Goal: Browse casually

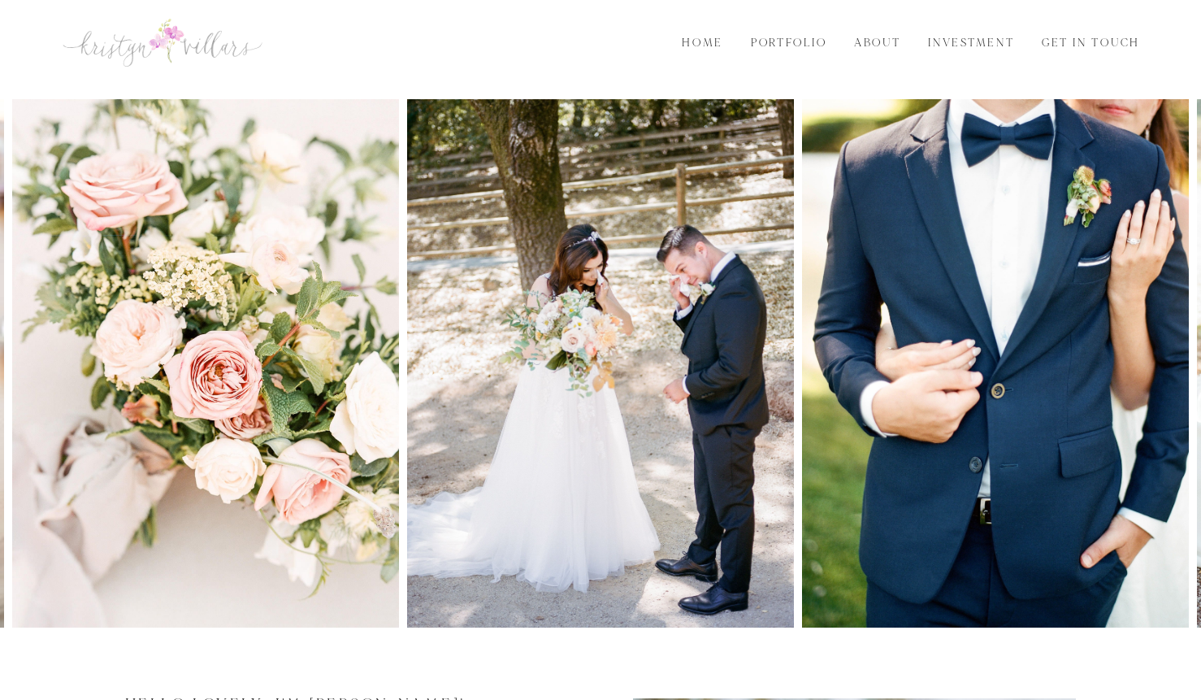
scroll to position [15, 0]
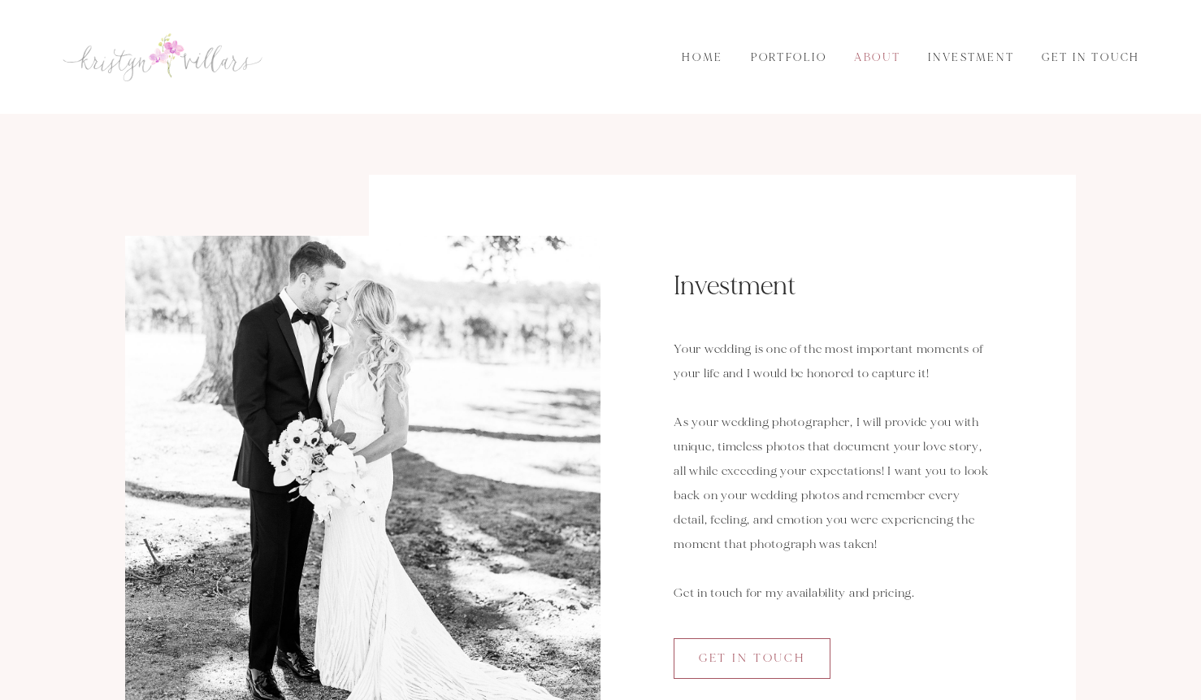
scroll to position [2, 0]
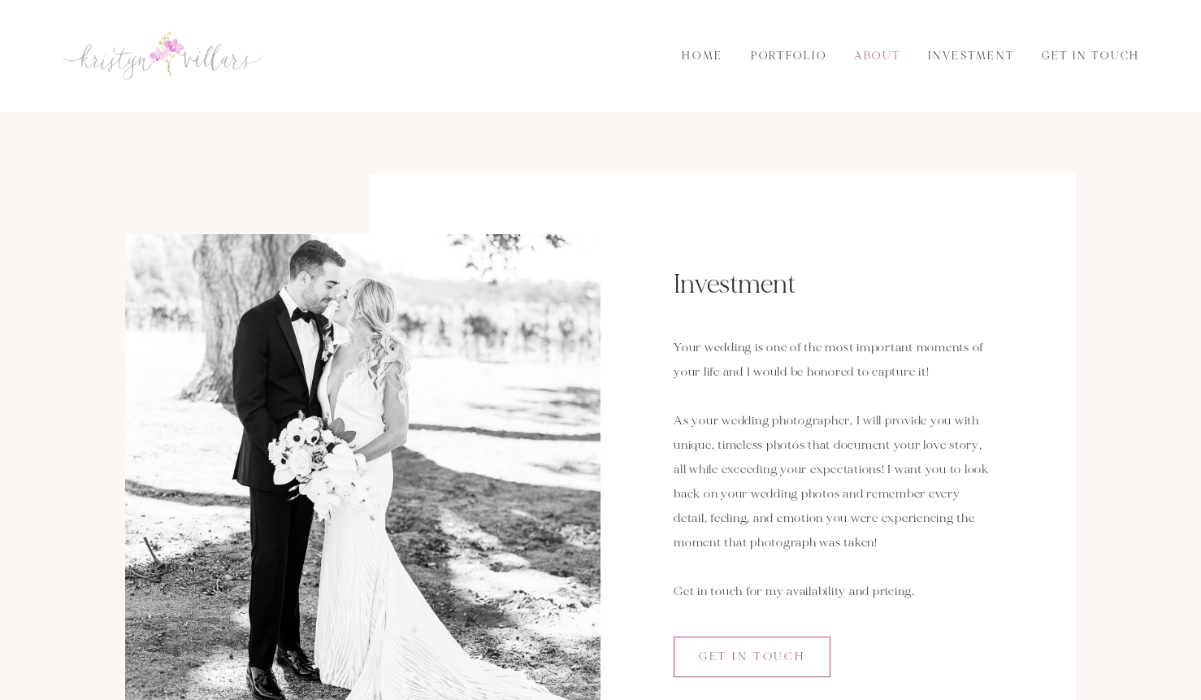
click at [879, 58] on link "About" at bounding box center [877, 56] width 66 height 18
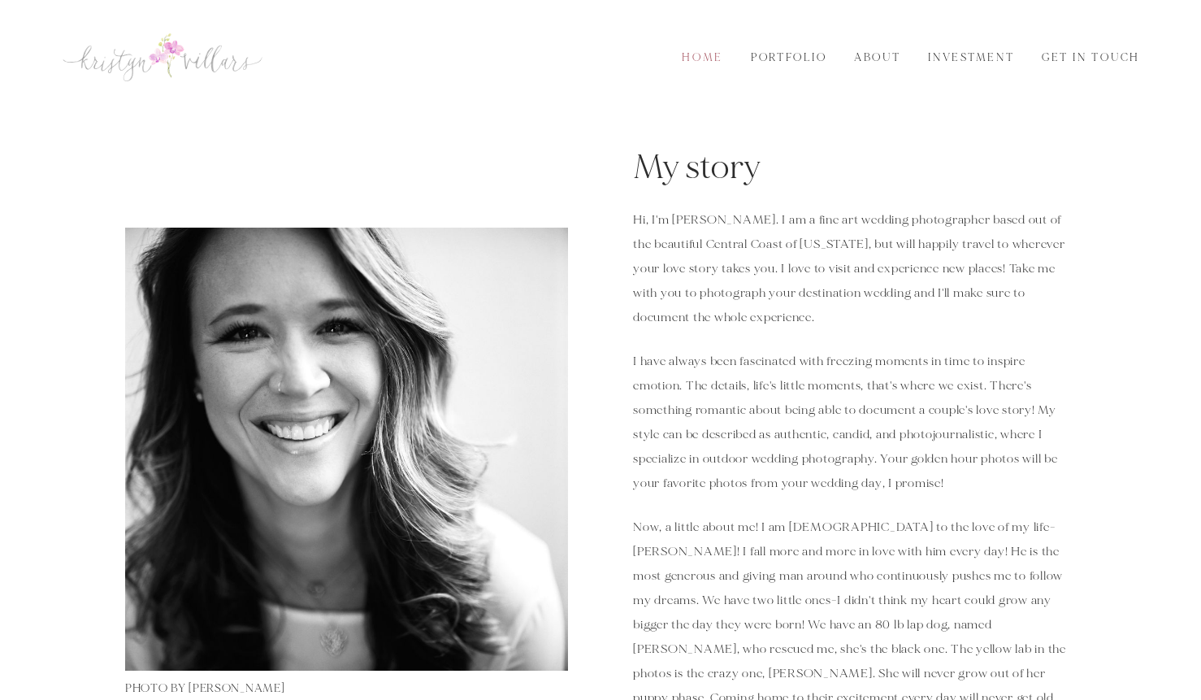
click at [686, 59] on link "Home" at bounding box center [702, 58] width 61 height 18
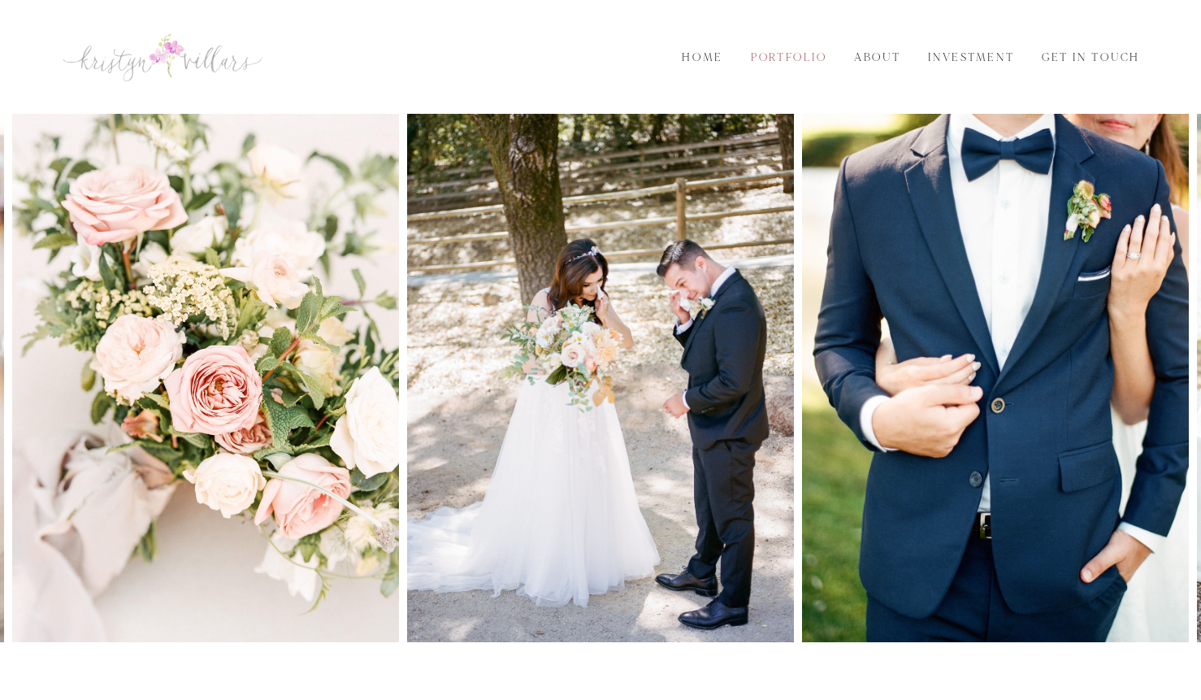
click at [797, 55] on link "Portfolio" at bounding box center [788, 58] width 95 height 18
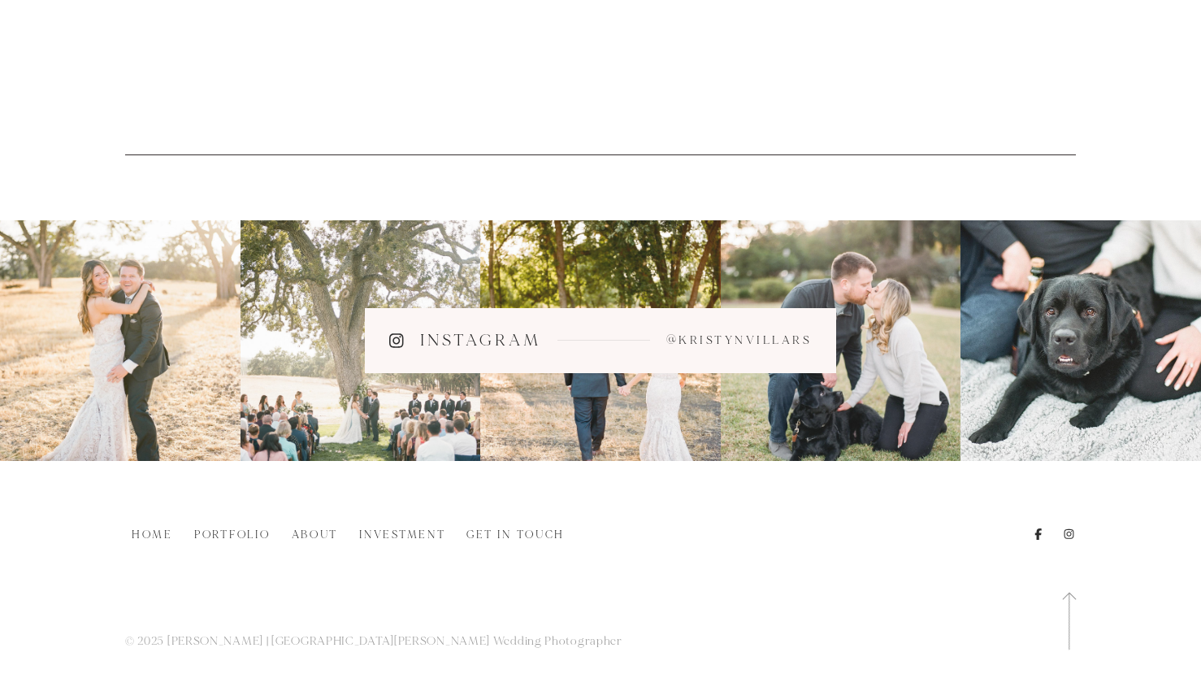
scroll to position [1284, 0]
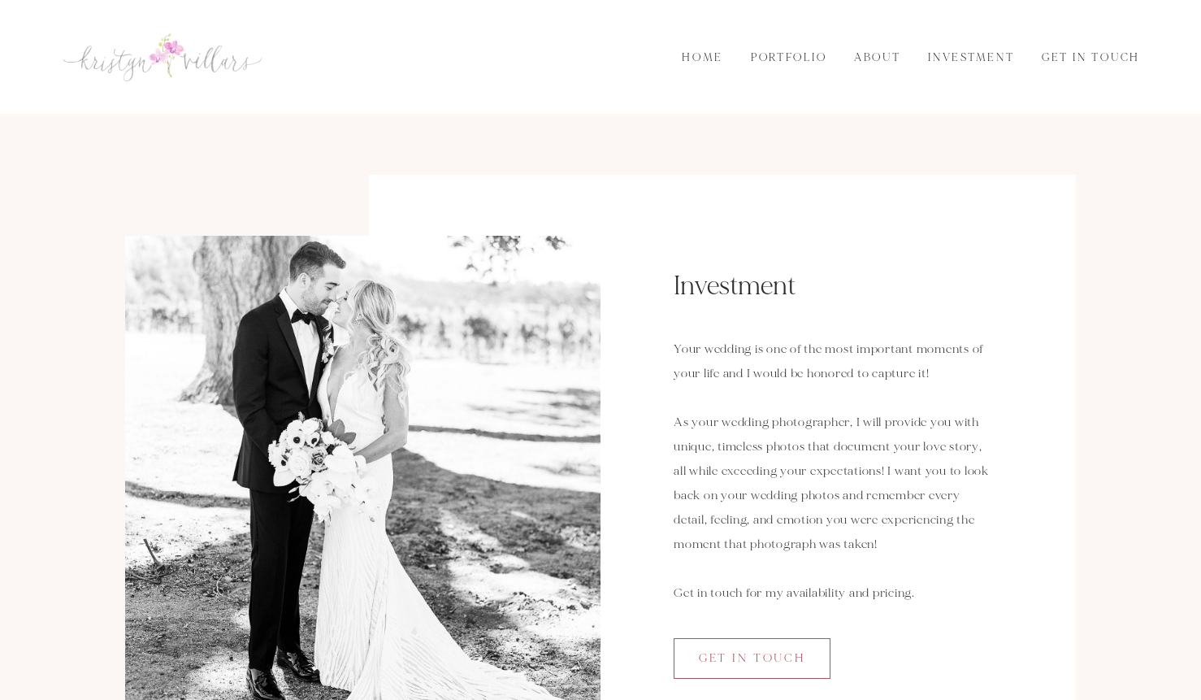
scroll to position [2, 0]
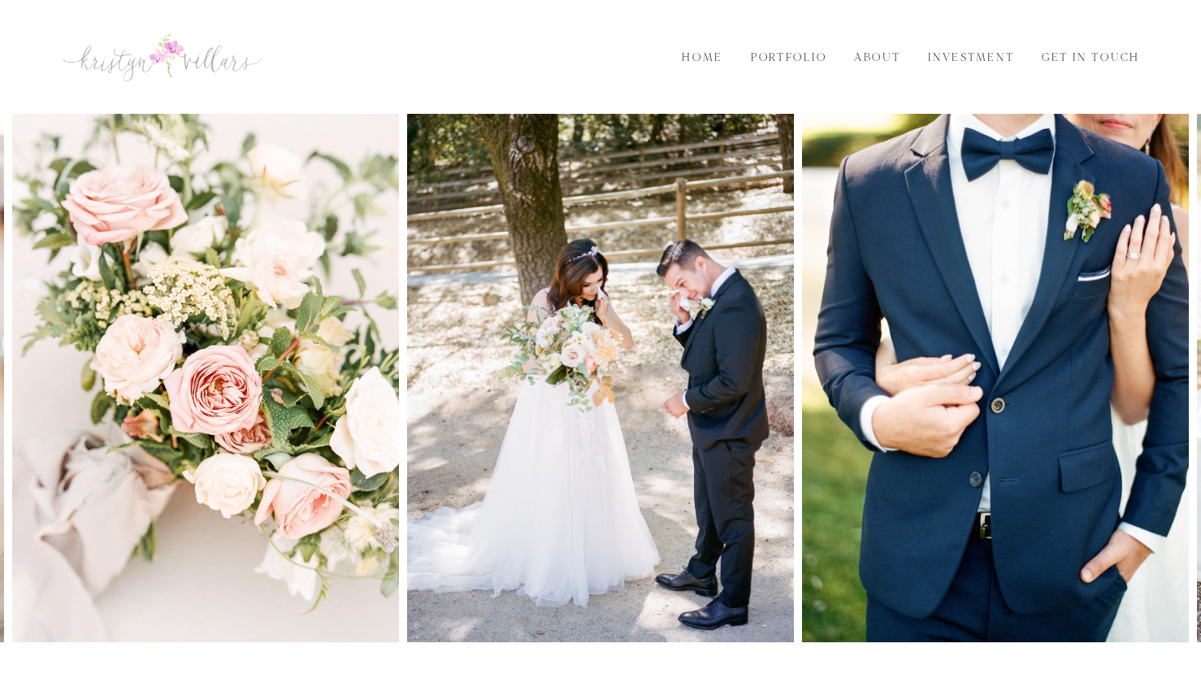
scroll to position [15, 0]
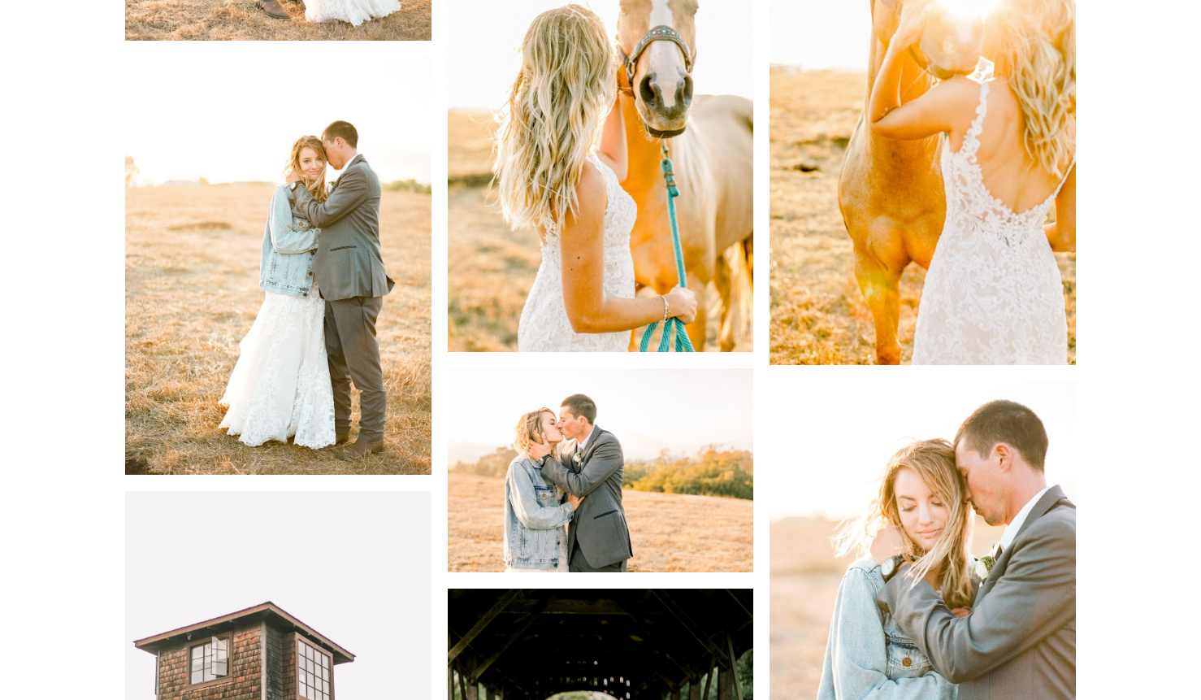
scroll to position [10511, 0]
